Goal: Task Accomplishment & Management: Manage account settings

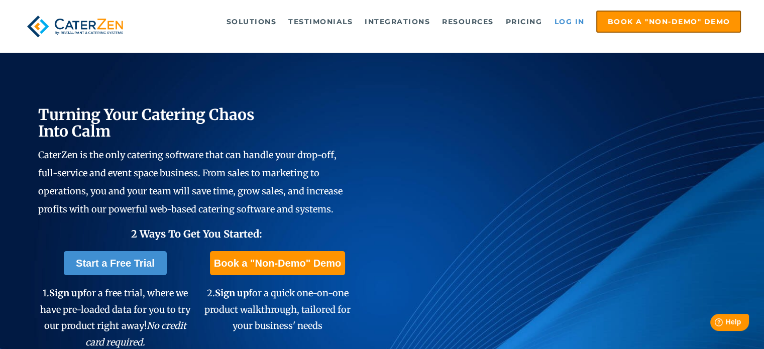
click at [568, 20] on link "Log in" at bounding box center [569, 22] width 40 height 20
click at [573, 24] on link "Log in" at bounding box center [569, 22] width 40 height 20
click at [567, 22] on link "Log in" at bounding box center [569, 22] width 40 height 20
